Goal: Task Accomplishment & Management: Manage account settings

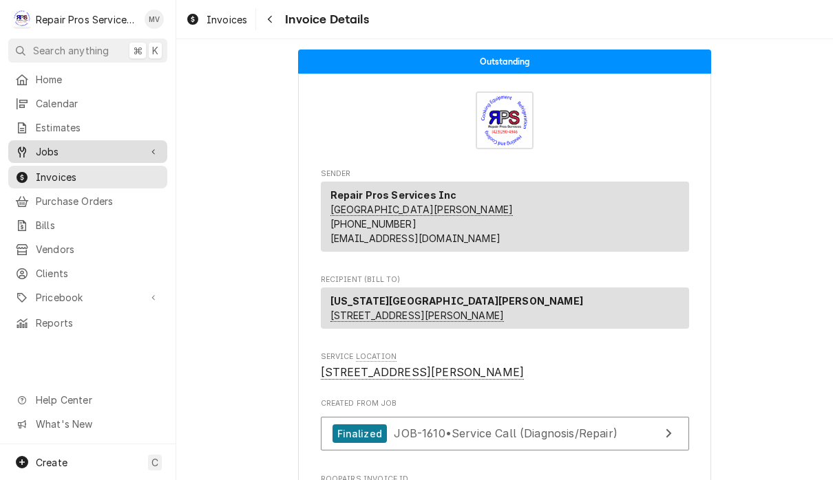
click at [75, 154] on div "Jobs" at bounding box center [87, 151] width 153 height 17
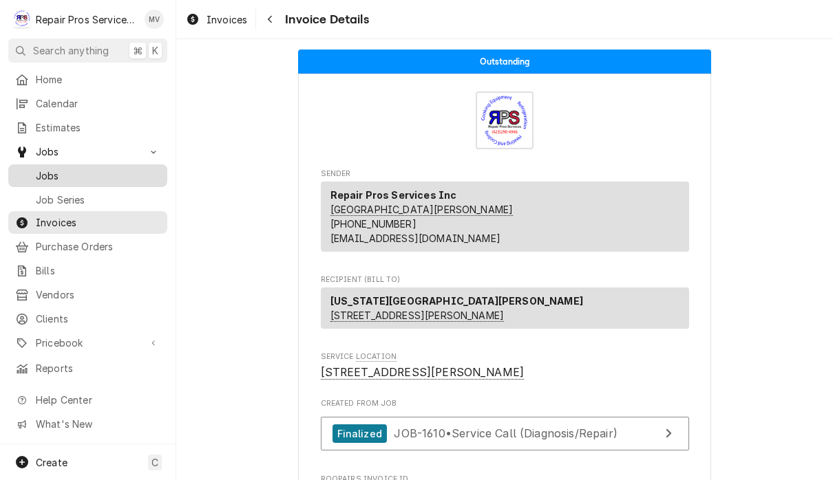
click at [103, 178] on div "Jobs" at bounding box center [87, 175] width 153 height 17
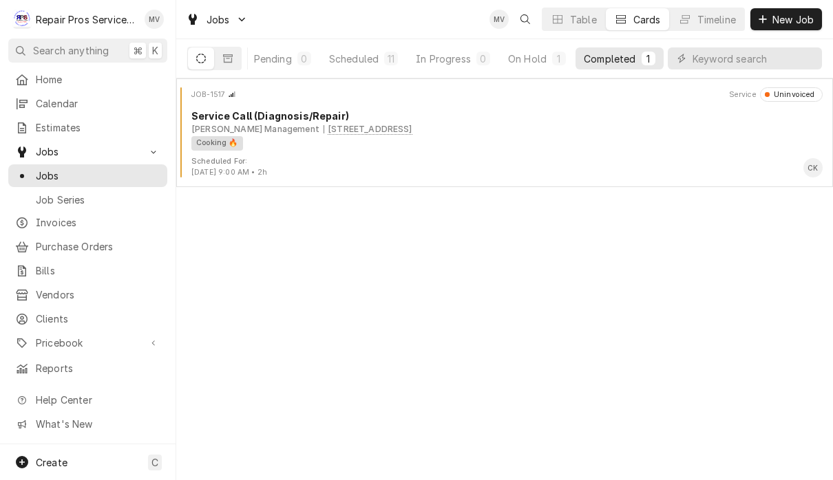
scroll to position [0, 85]
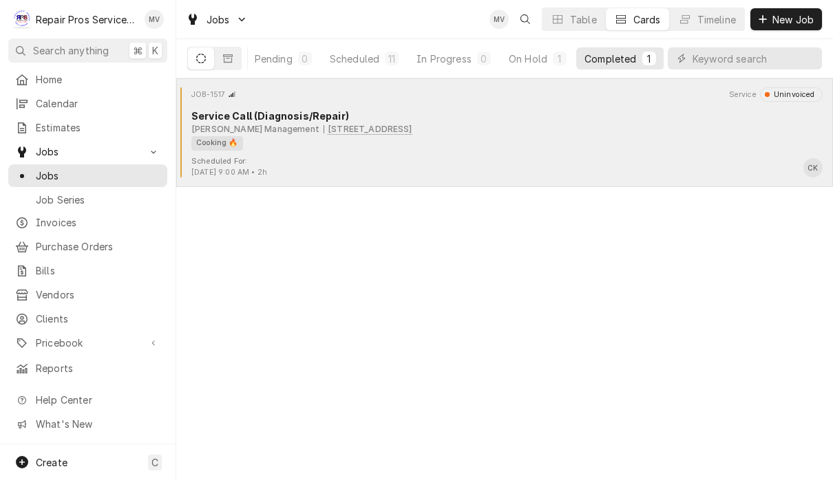
click at [632, 136] on div "Cooking 🔥" at bounding box center [501, 143] width 621 height 14
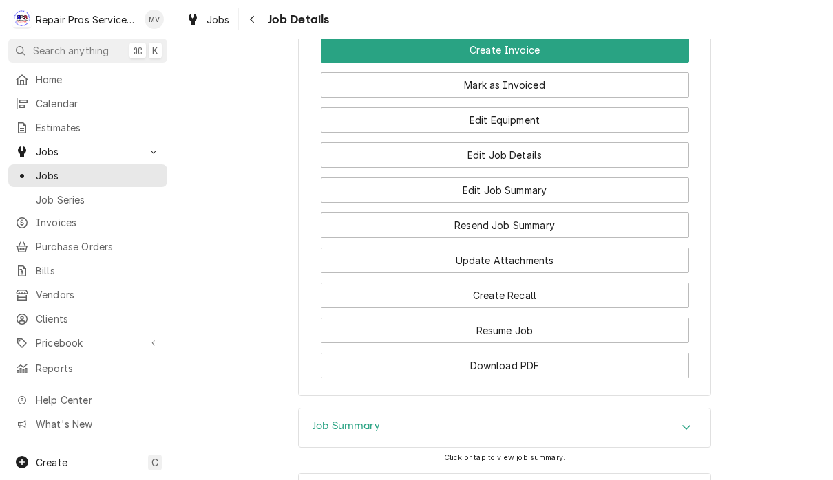
scroll to position [1062, 0]
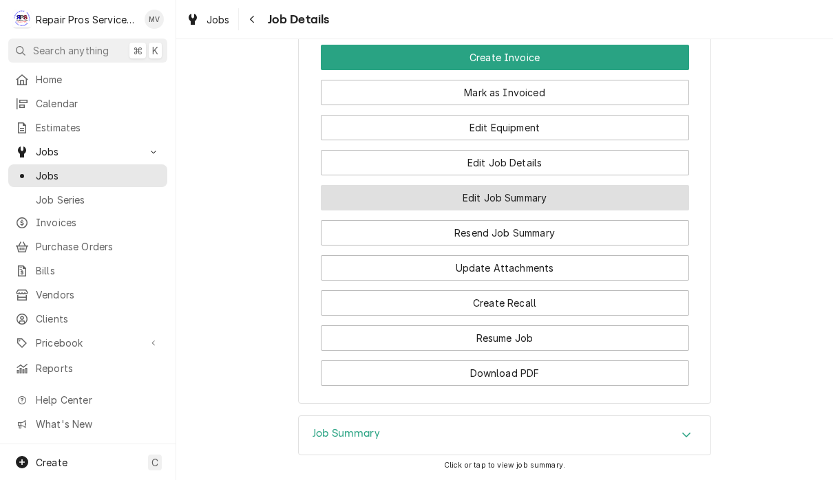
click at [630, 211] on button "Edit Job Summary" at bounding box center [505, 197] width 368 height 25
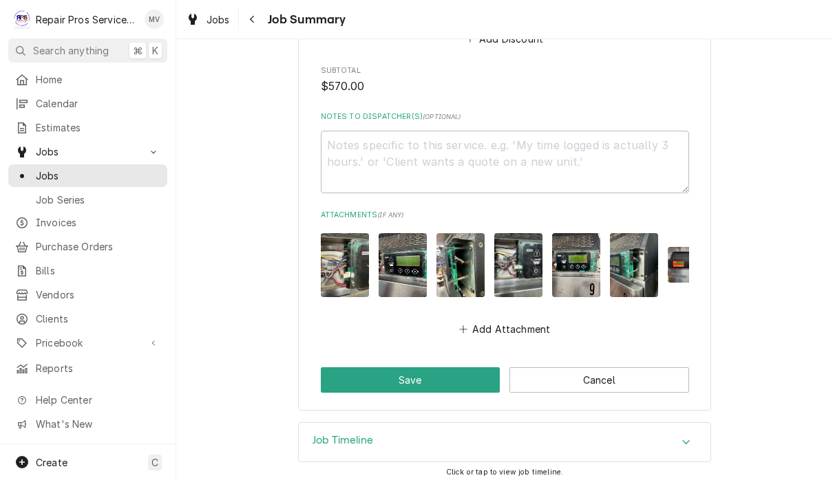
scroll to position [1357, 0]
click at [425, 370] on button "Save" at bounding box center [411, 379] width 180 height 25
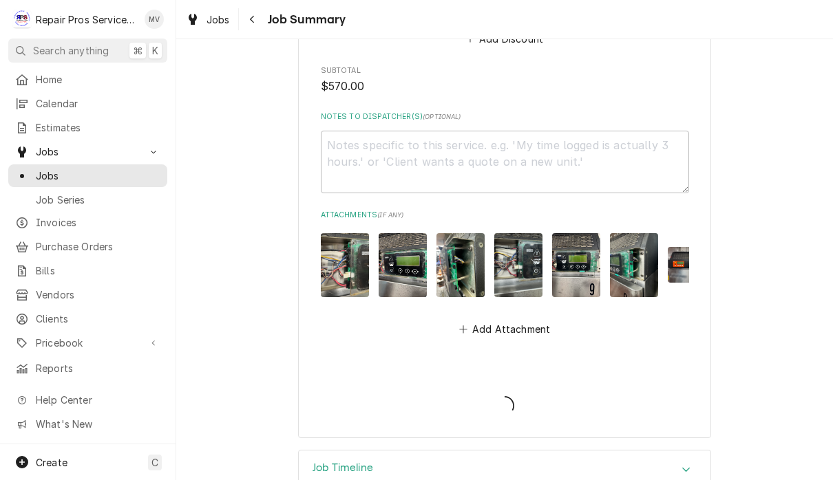
type textarea "x"
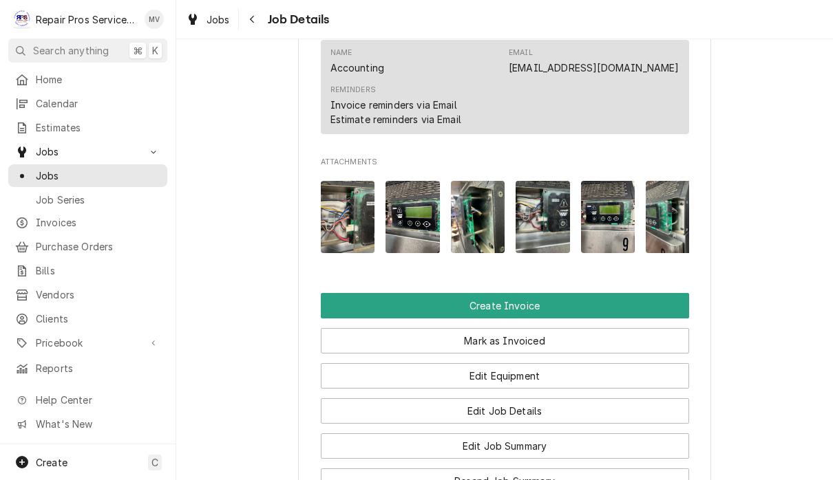
scroll to position [824, 0]
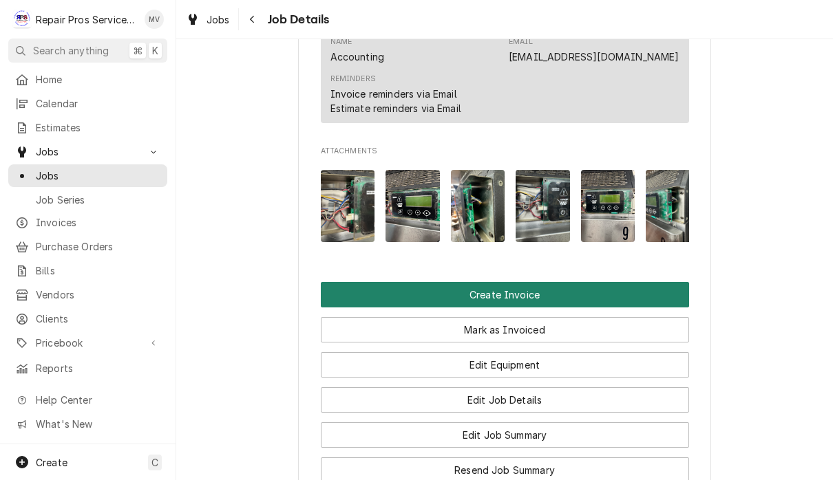
click at [625, 308] on button "Create Invoice" at bounding box center [505, 294] width 368 height 25
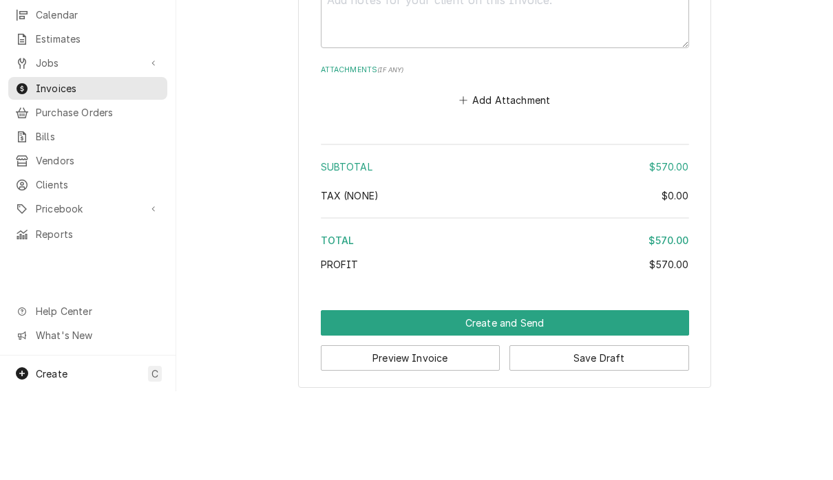
scroll to position [1, 0]
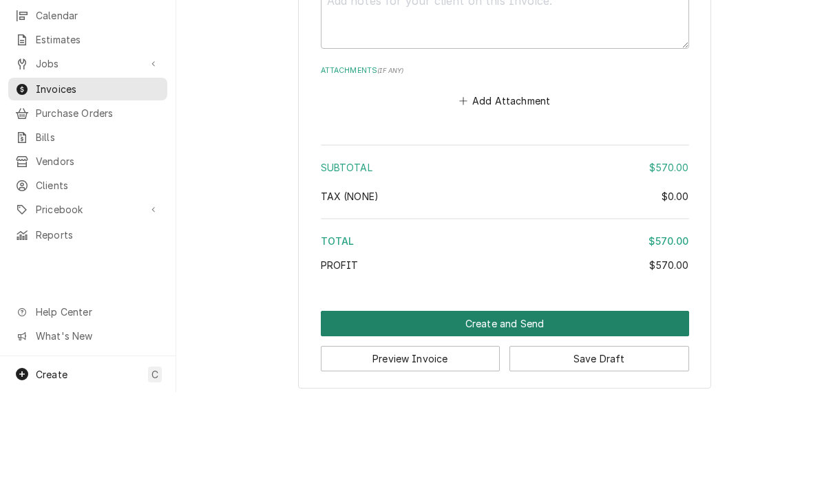
click at [539, 399] on button "Create and Send" at bounding box center [505, 411] width 368 height 25
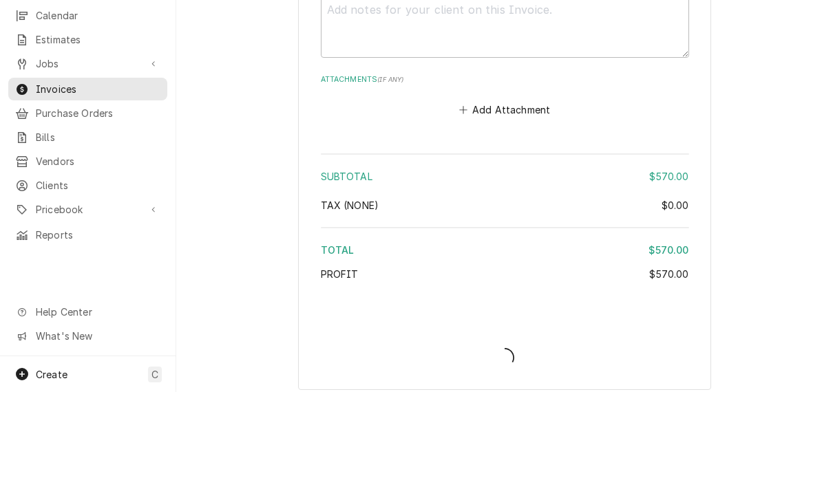
type textarea "x"
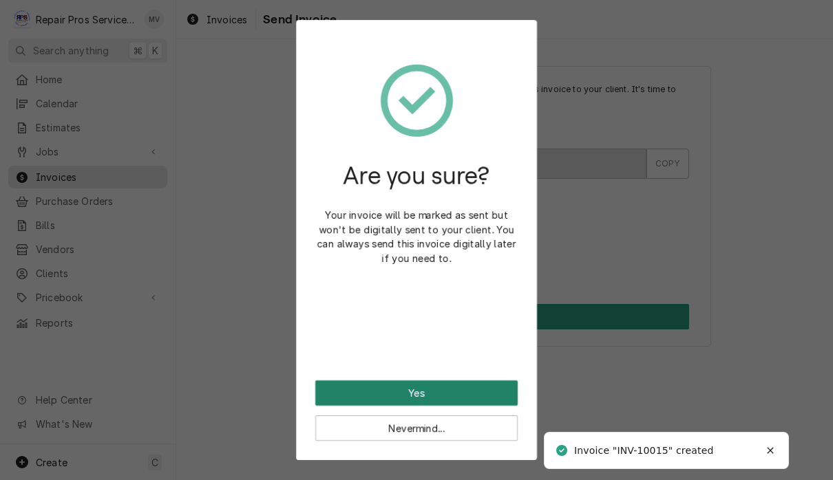
click at [491, 394] on button "Yes" at bounding box center [416, 392] width 202 height 25
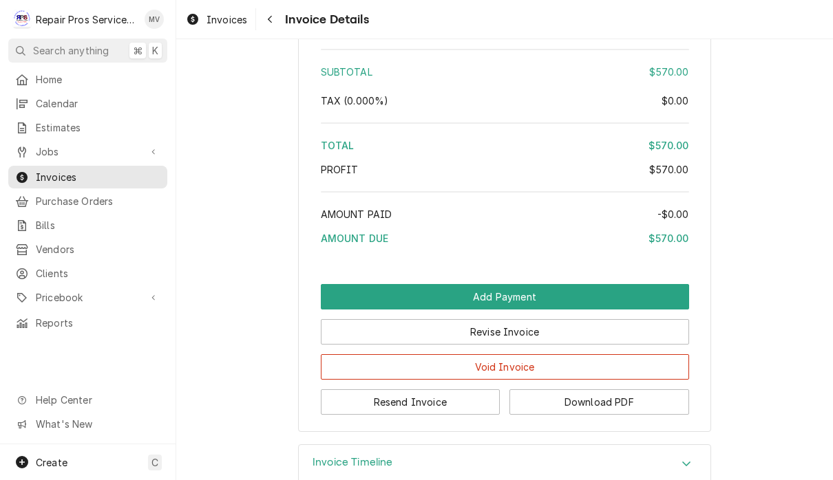
scroll to position [2037, 0]
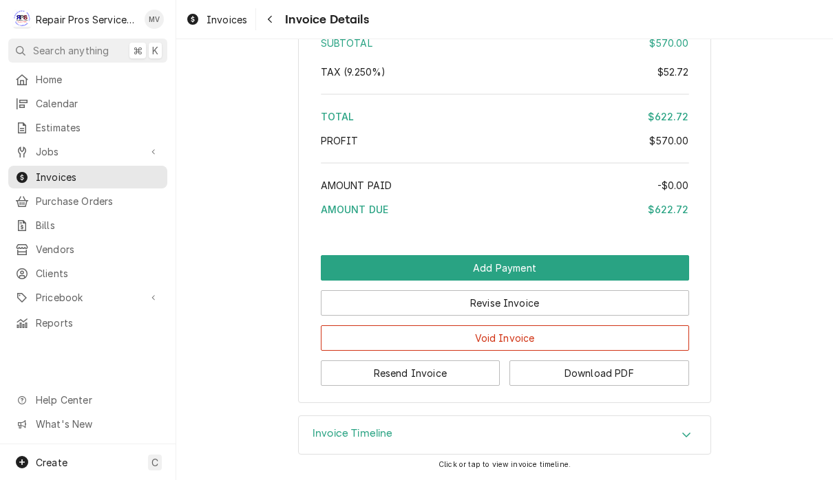
scroll to position [2106, 0]
click at [467, 374] on button "Resend Invoice" at bounding box center [411, 373] width 180 height 25
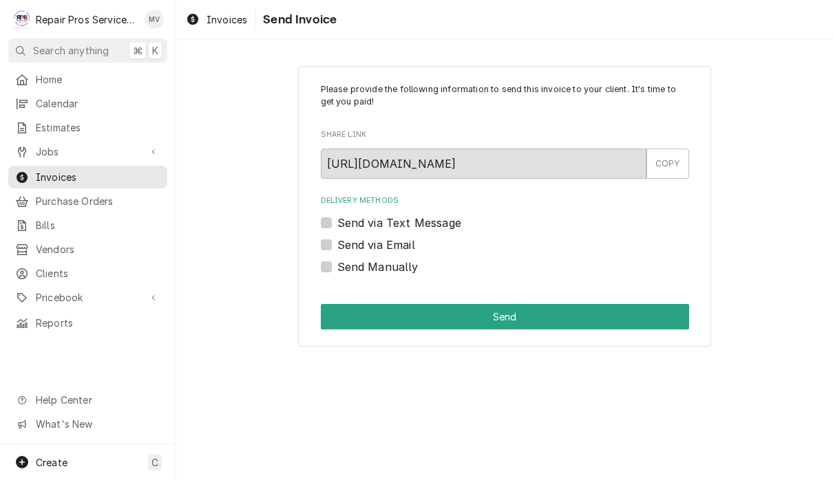
click at [409, 246] on label "Send via Email" at bounding box center [376, 245] width 78 height 17
click at [409, 246] on input "Send via Email" at bounding box center [521, 252] width 368 height 30
checkbox input "true"
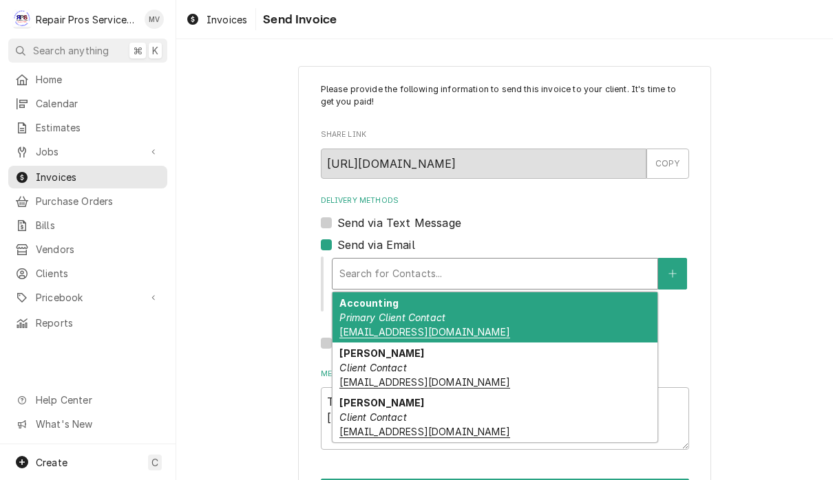
click at [530, 316] on div "Accounting Primary Client Contact [EMAIL_ADDRESS][DOMAIN_NAME]" at bounding box center [494, 317] width 325 height 50
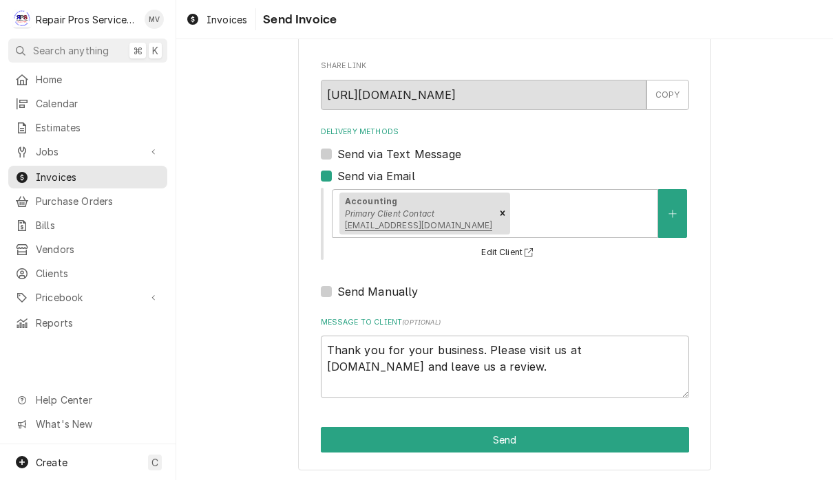
scroll to position [68, 0]
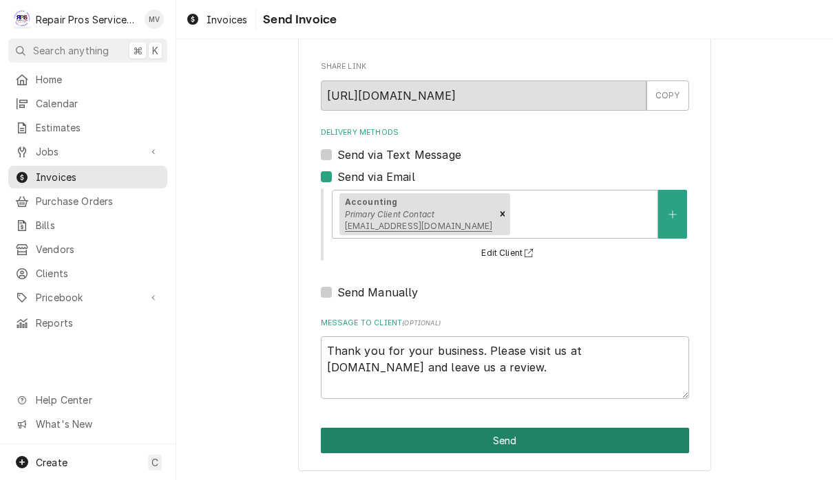
click at [544, 442] on button "Send" at bounding box center [505, 440] width 368 height 25
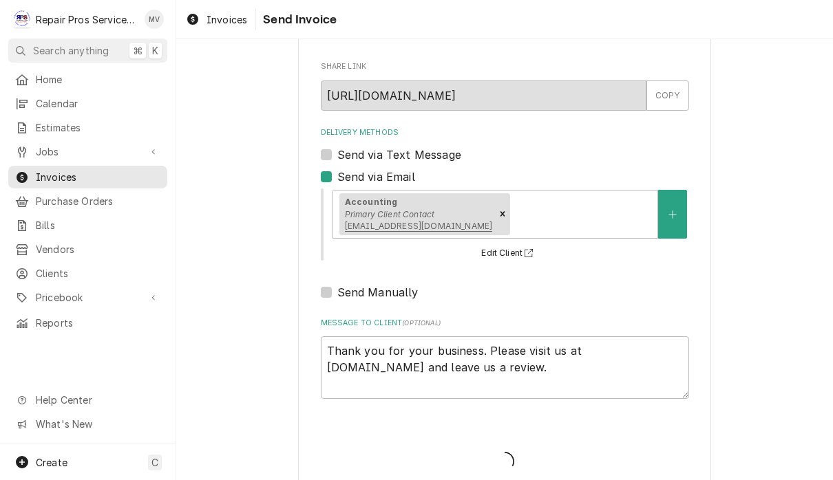
type textarea "x"
